Goal: Information Seeking & Learning: Learn about a topic

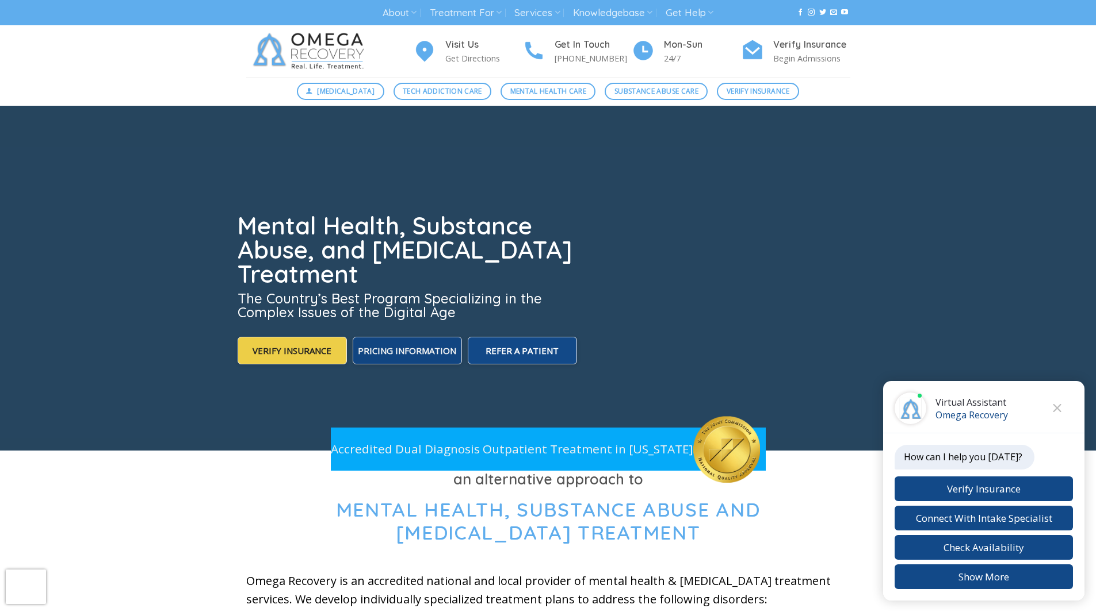
click at [431, 347] on span "Pricing Information" at bounding box center [407, 351] width 98 height 12
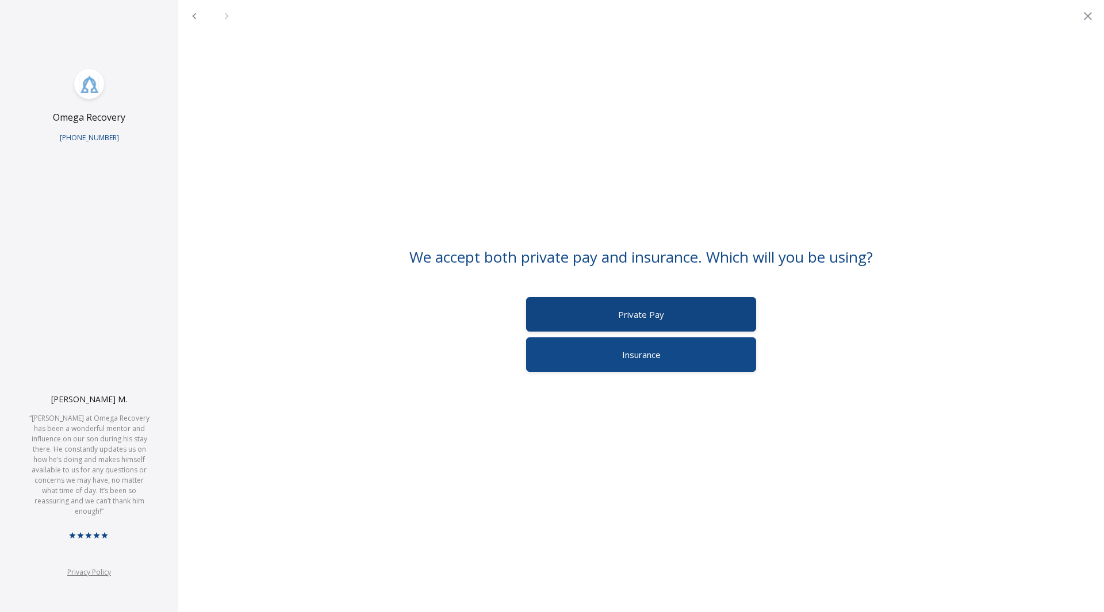
click at [643, 314] on span "Private Pay" at bounding box center [641, 315] width 46 height 12
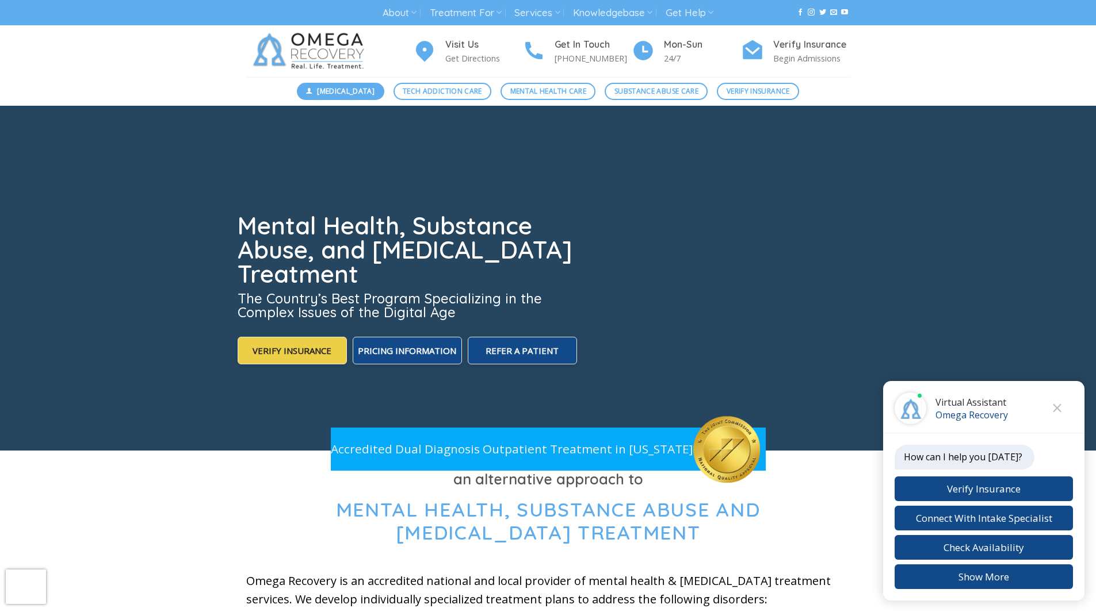
click at [346, 86] on span "[MEDICAL_DATA]" at bounding box center [346, 91] width 58 height 11
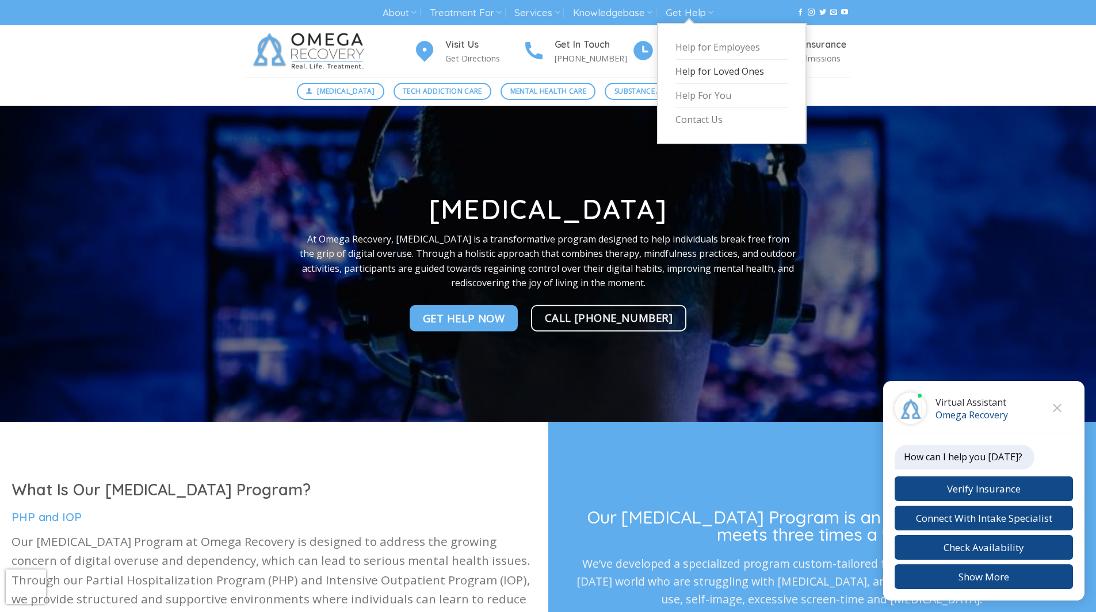
click at [691, 70] on link "Help for Loved Ones" at bounding box center [731, 72] width 113 height 24
